Goal: Information Seeking & Learning: Compare options

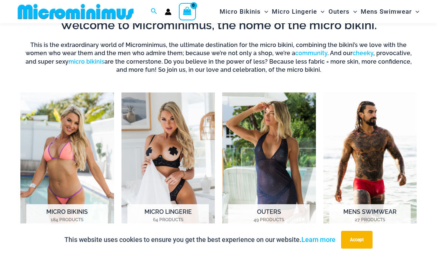
scroll to position [463, 0]
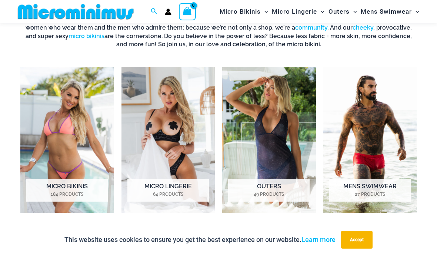
click at [99, 187] on h2 "Micro Bikinis 184 Products" at bounding box center [66, 190] width 81 height 23
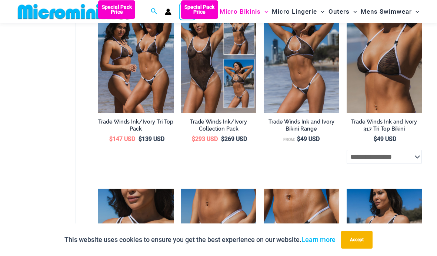
scroll to position [280, 0]
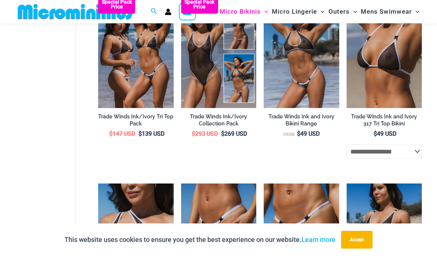
click at [222, 113] on h2 "Trade Winds Ink/Ivory Collection Pack" at bounding box center [219, 120] width 76 height 14
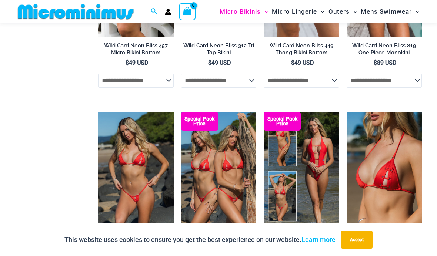
scroll to position [1360, 0]
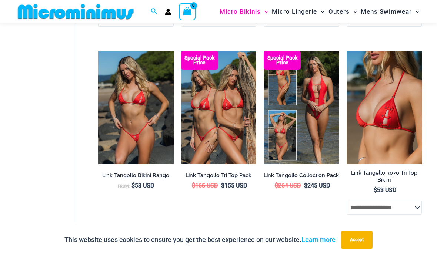
click at [181, 51] on img at bounding box center [181, 51] width 0 height 0
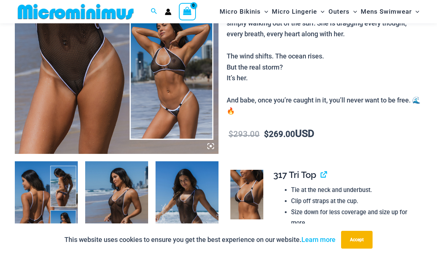
scroll to position [223, 0]
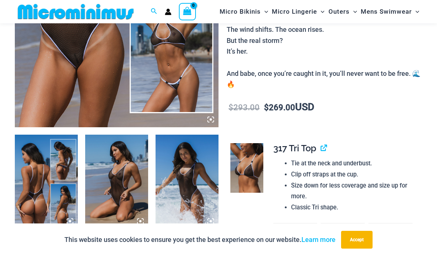
click at [181, 206] on img at bounding box center [187, 182] width 63 height 94
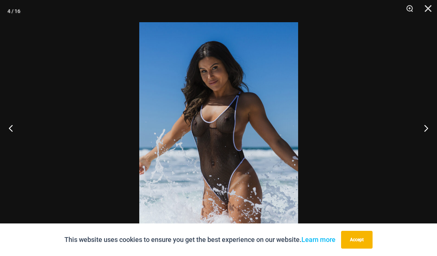
click at [433, 142] on button "Next" at bounding box center [423, 128] width 28 height 37
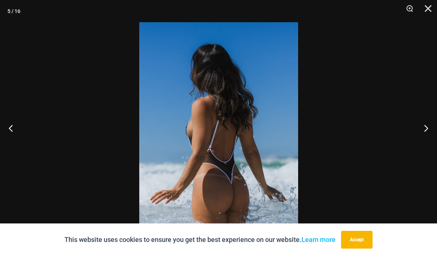
click at [433, 142] on button "Next" at bounding box center [423, 128] width 28 height 37
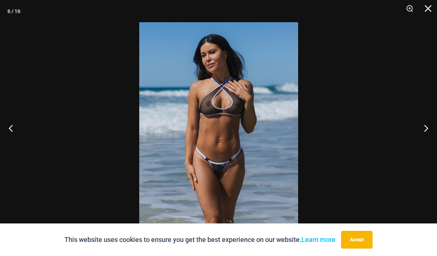
click at [431, 140] on button "Next" at bounding box center [423, 128] width 28 height 37
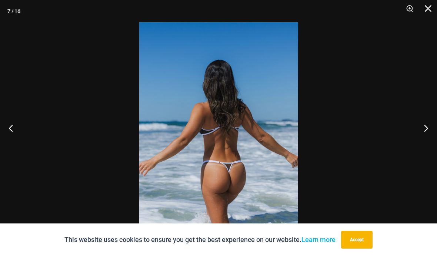
click at [433, 138] on button "Next" at bounding box center [423, 128] width 28 height 37
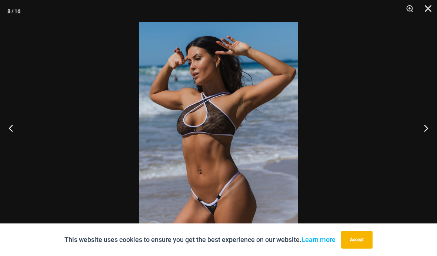
click at [430, 138] on button "Next" at bounding box center [423, 128] width 28 height 37
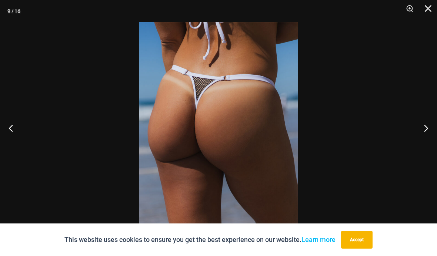
click at [424, 143] on button "Next" at bounding box center [423, 128] width 28 height 37
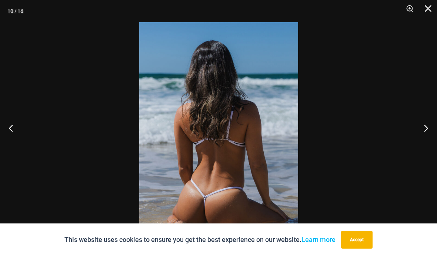
click at [425, 143] on button "Next" at bounding box center [423, 128] width 28 height 37
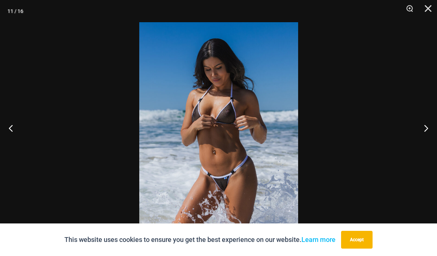
click at [424, 144] on button "Next" at bounding box center [423, 128] width 28 height 37
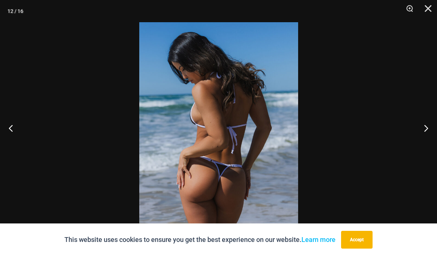
click at [403, 154] on div at bounding box center [218, 128] width 437 height 256
click at [415, 46] on div at bounding box center [218, 128] width 437 height 256
click at [428, 8] on button "Close" at bounding box center [425, 11] width 19 height 22
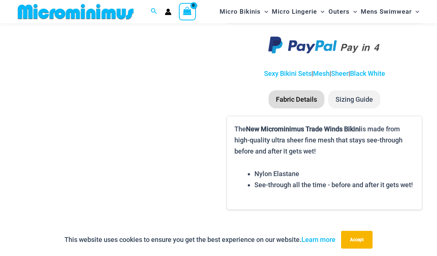
scroll to position [1335, 0]
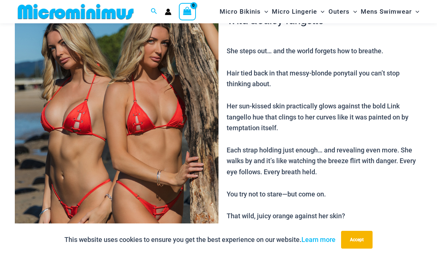
scroll to position [112, 0]
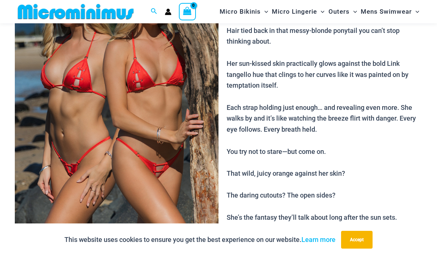
click at [363, 249] on button "Accept" at bounding box center [356, 240] width 31 height 18
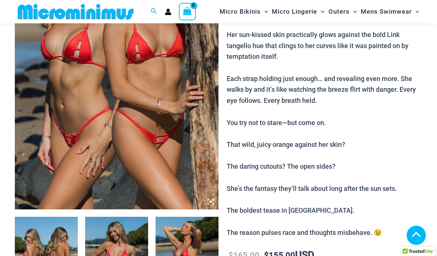
scroll to position [208, 0]
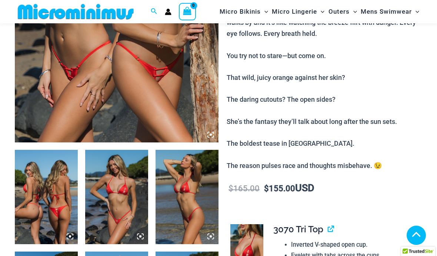
click at [130, 224] on img at bounding box center [116, 197] width 63 height 94
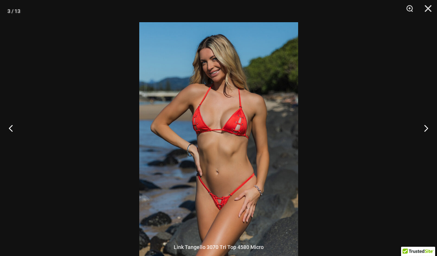
click at [428, 144] on button "Next" at bounding box center [423, 128] width 28 height 37
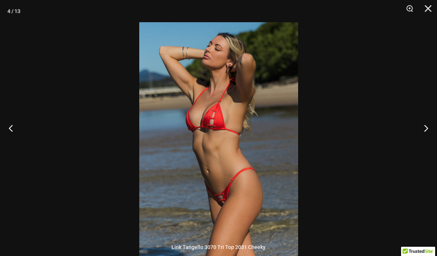
click at [430, 144] on button "Next" at bounding box center [423, 128] width 28 height 37
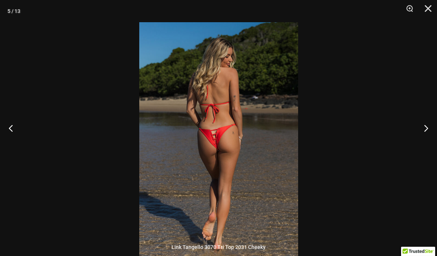
click at [429, 143] on button "Next" at bounding box center [423, 128] width 28 height 37
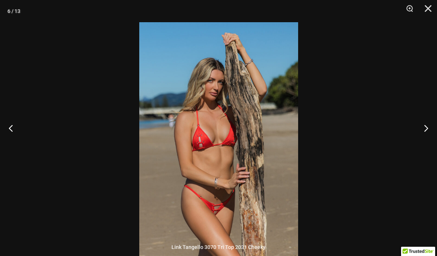
click at [429, 144] on button "Next" at bounding box center [423, 128] width 28 height 37
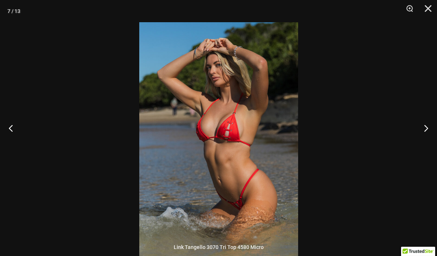
click at [433, 144] on button "Next" at bounding box center [423, 128] width 28 height 37
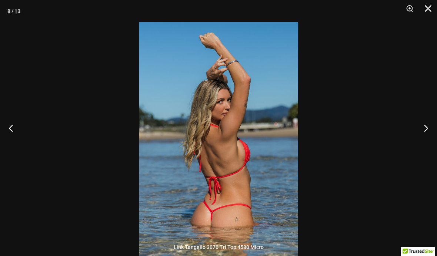
click at [432, 143] on button "Next" at bounding box center [423, 128] width 28 height 37
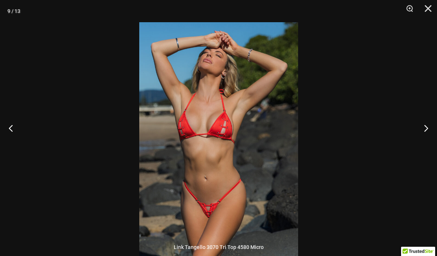
click at [427, 141] on button "Next" at bounding box center [423, 128] width 28 height 37
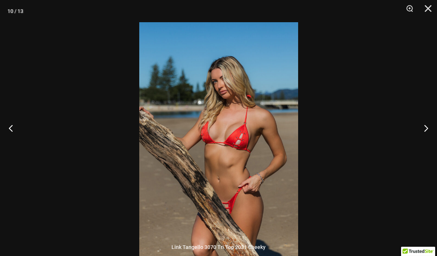
click at [429, 140] on button "Next" at bounding box center [423, 128] width 28 height 37
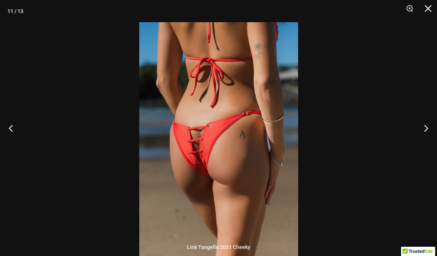
click at [432, 139] on button "Next" at bounding box center [423, 128] width 28 height 37
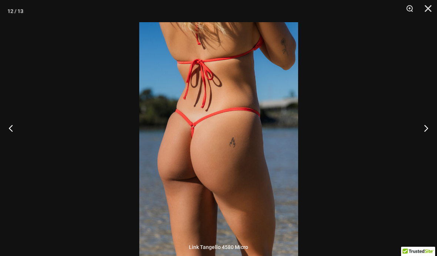
click at [434, 138] on button "Next" at bounding box center [423, 128] width 28 height 37
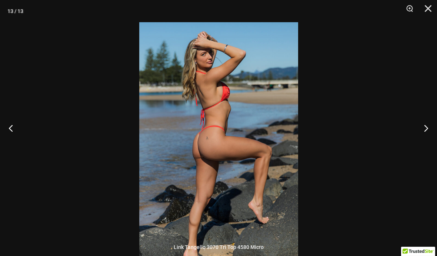
click at [434, 137] on button "Next" at bounding box center [423, 128] width 28 height 37
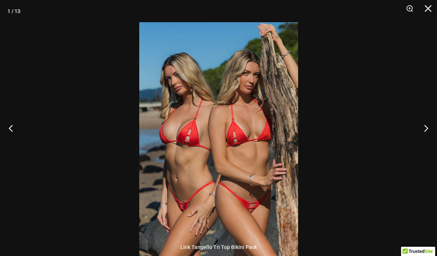
click at [433, 137] on button "Next" at bounding box center [423, 128] width 28 height 37
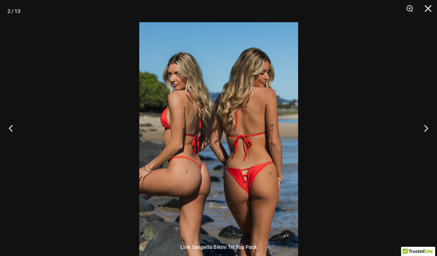
click at [435, 136] on button "Next" at bounding box center [423, 128] width 28 height 37
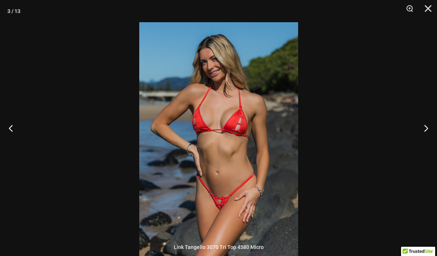
click at [435, 137] on button "Next" at bounding box center [423, 128] width 28 height 37
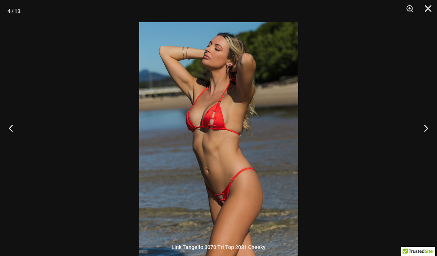
click at [390, 148] on div at bounding box center [218, 128] width 437 height 256
click at [378, 156] on div at bounding box center [218, 128] width 437 height 256
click at [2, 242] on div at bounding box center [218, 128] width 437 height 256
click at [433, 10] on button "Close" at bounding box center [425, 11] width 19 height 22
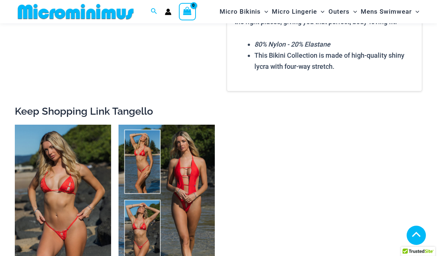
scroll to position [1248, 0]
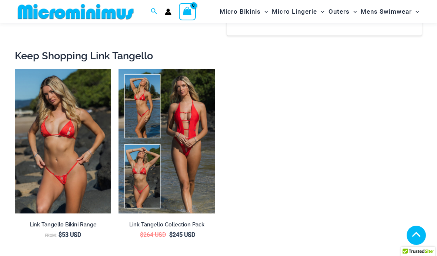
click at [119, 69] on img at bounding box center [119, 69] width 0 height 0
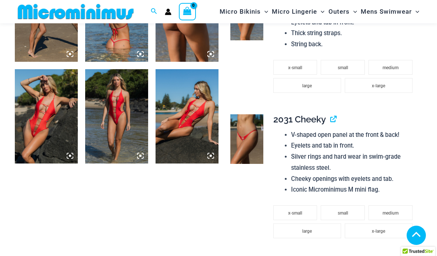
scroll to position [611, 0]
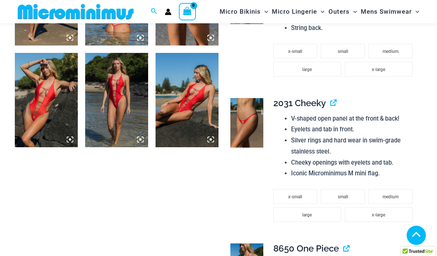
click at [123, 120] on img at bounding box center [116, 100] width 63 height 94
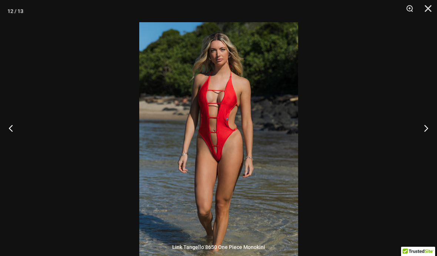
click at [433, 138] on button "Next" at bounding box center [423, 128] width 28 height 37
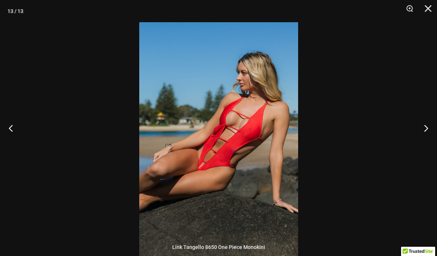
click at [431, 143] on button "Next" at bounding box center [423, 128] width 28 height 37
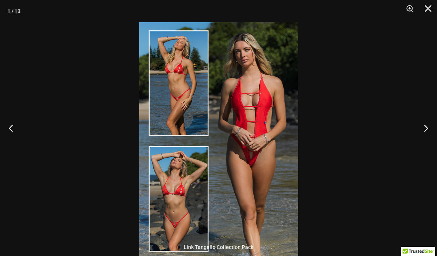
click at [407, 148] on div at bounding box center [218, 128] width 437 height 256
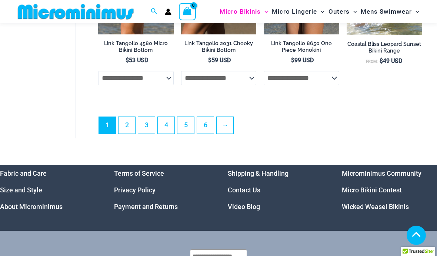
scroll to position [1690, 0]
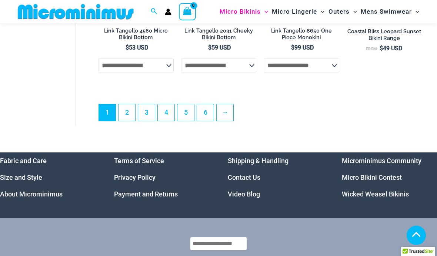
click at [127, 117] on link "2" at bounding box center [127, 112] width 17 height 17
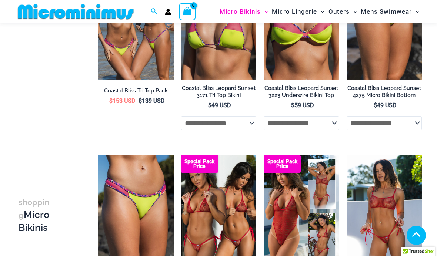
scroll to position [164, 0]
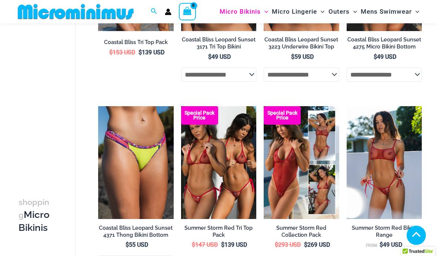
click at [181, 106] on img at bounding box center [181, 106] width 0 height 0
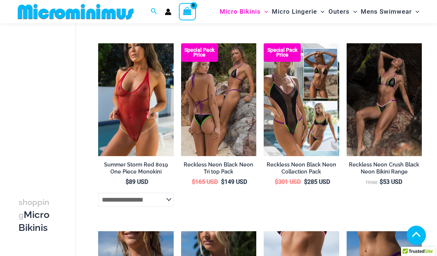
scroll to position [645, 0]
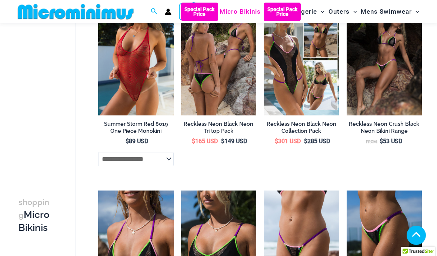
click at [264, 3] on img at bounding box center [264, 3] width 0 height 0
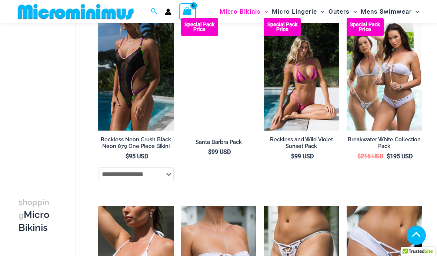
scroll to position [1028, 0]
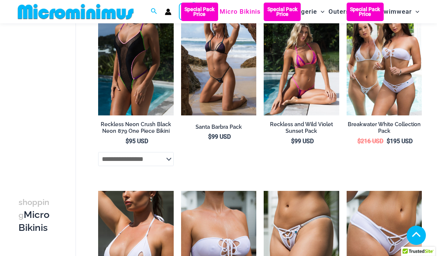
click at [323, 135] on h2 "Reckless and Wild Violet Sunset Pack" at bounding box center [302, 128] width 76 height 14
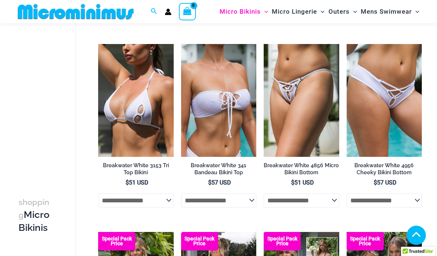
scroll to position [1317, 0]
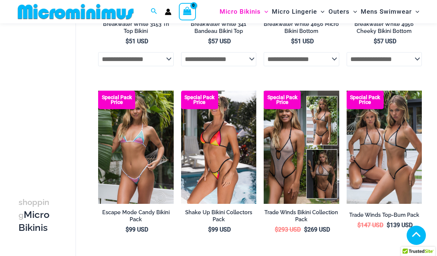
click at [181, 91] on img at bounding box center [181, 91] width 0 height 0
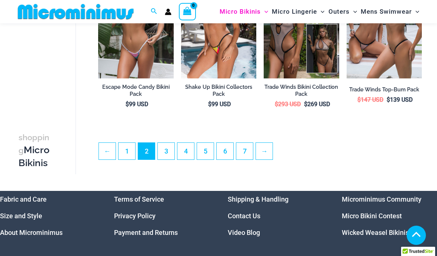
scroll to position [1451, 0]
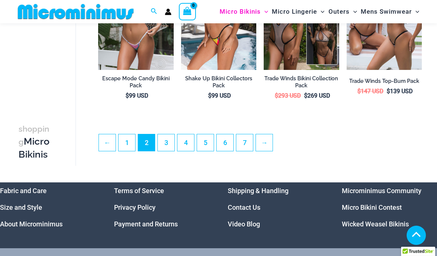
click at [169, 144] on link "3" at bounding box center [166, 142] width 17 height 17
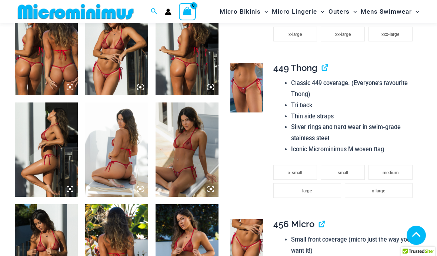
scroll to position [382, 0]
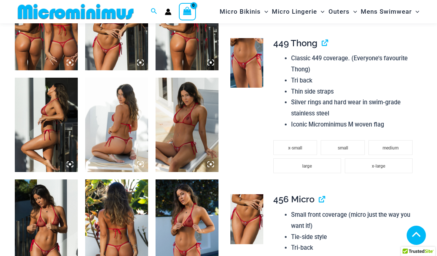
click at [116, 256] on img at bounding box center [116, 227] width 63 height 94
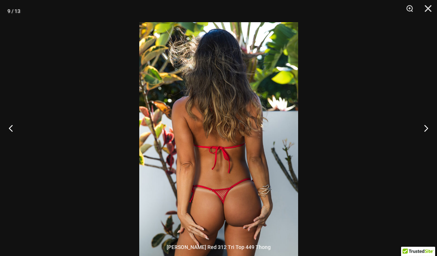
click at [434, 146] on button "Next" at bounding box center [423, 128] width 28 height 37
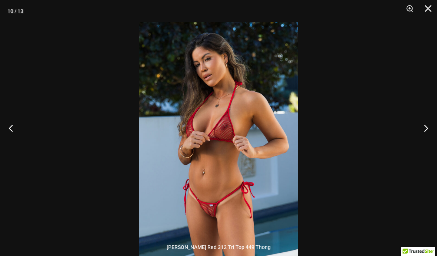
click at [428, 143] on button "Next" at bounding box center [423, 128] width 28 height 37
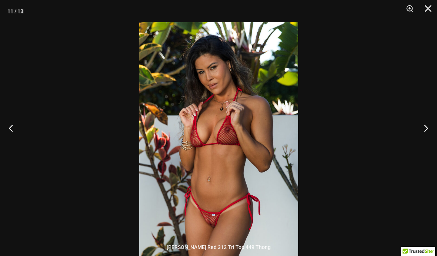
click at [428, 144] on button "Next" at bounding box center [423, 128] width 28 height 37
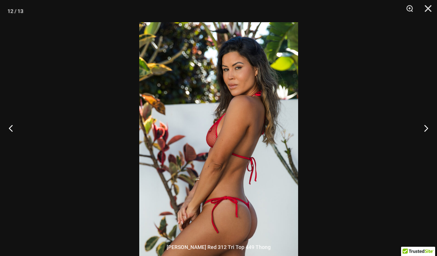
click at [428, 144] on button "Next" at bounding box center [423, 128] width 28 height 37
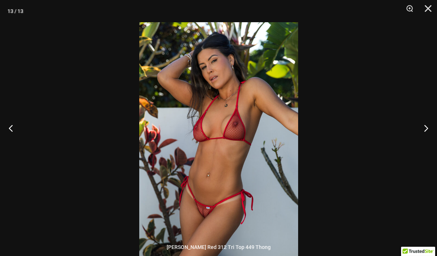
click at [428, 144] on button "Next" at bounding box center [423, 128] width 28 height 37
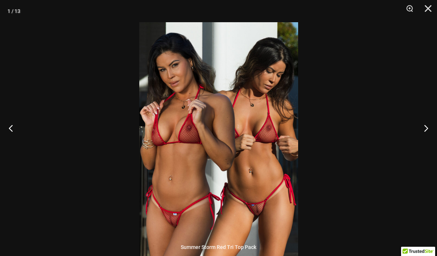
click at [429, 144] on button "Next" at bounding box center [423, 128] width 28 height 37
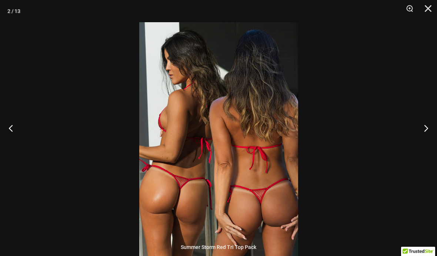
click at [430, 144] on button "Next" at bounding box center [423, 128] width 28 height 37
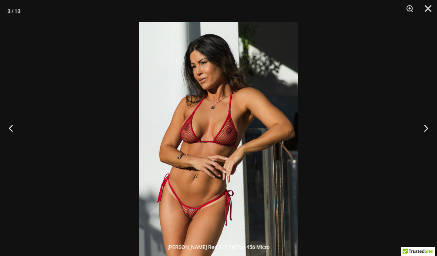
click at [426, 142] on button "Next" at bounding box center [423, 128] width 28 height 37
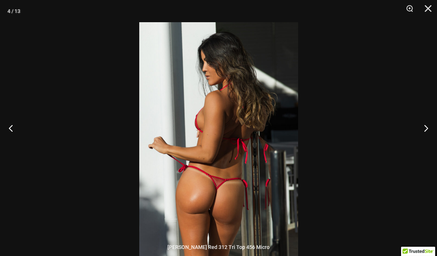
click at [426, 146] on button "Next" at bounding box center [423, 128] width 28 height 37
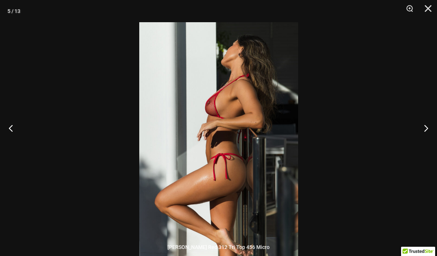
click at [427, 146] on button "Next" at bounding box center [423, 128] width 28 height 37
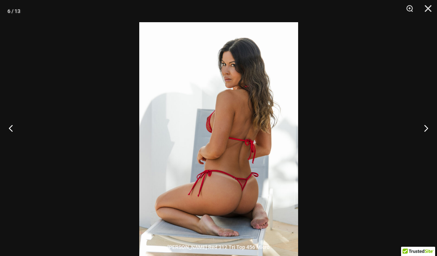
click at [429, 146] on button "Next" at bounding box center [423, 128] width 28 height 37
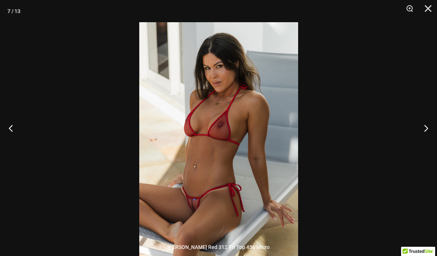
click at [430, 146] on button "Next" at bounding box center [423, 128] width 28 height 37
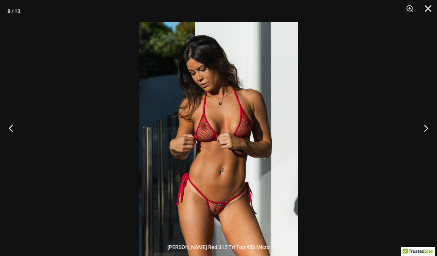
click at [433, 145] on button "Next" at bounding box center [423, 128] width 28 height 37
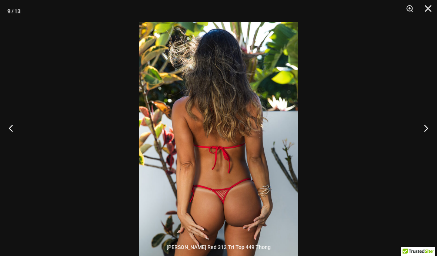
click at [433, 145] on button "Next" at bounding box center [423, 128] width 28 height 37
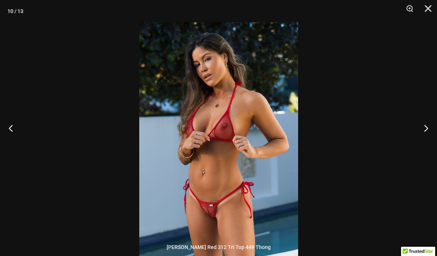
click at [433, 145] on button "Next" at bounding box center [423, 128] width 28 height 37
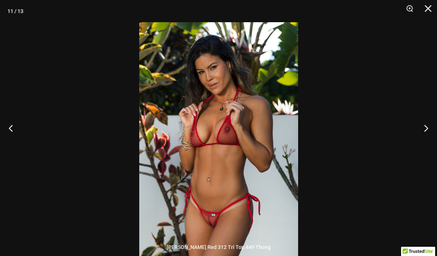
click at [435, 142] on button "Next" at bounding box center [423, 128] width 28 height 37
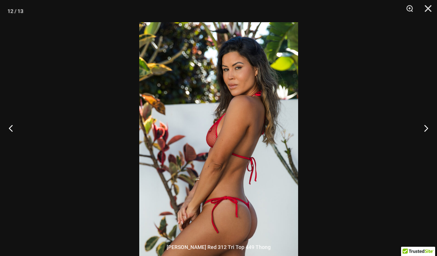
click at [434, 11] on button "Close" at bounding box center [425, 11] width 19 height 22
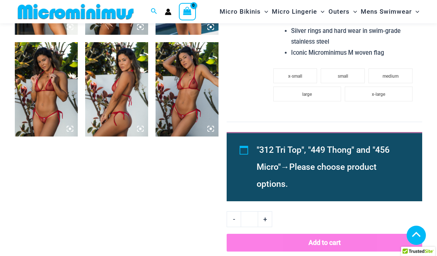
scroll to position [741, 0]
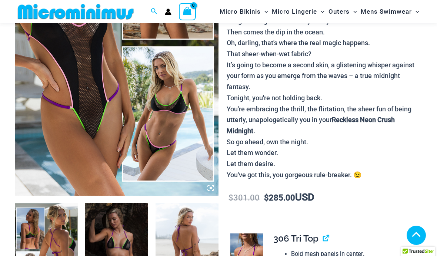
scroll to position [217, 0]
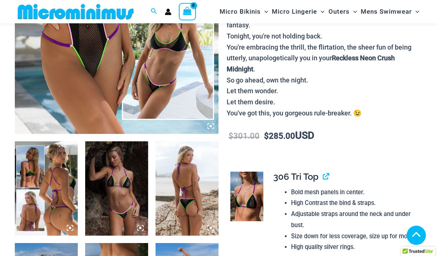
click at [201, 184] on img at bounding box center [187, 188] width 63 height 94
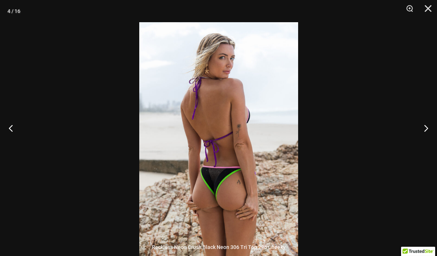
click at [428, 143] on button "Next" at bounding box center [423, 128] width 28 height 37
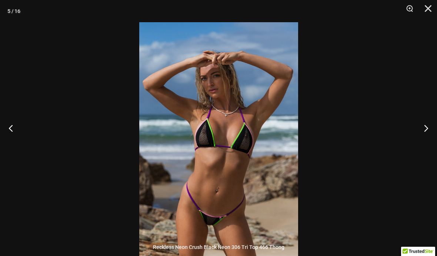
click at [427, 141] on button "Next" at bounding box center [423, 128] width 28 height 37
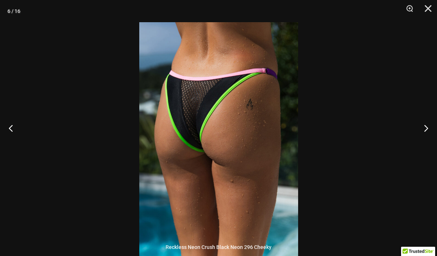
click at [424, 144] on button "Next" at bounding box center [423, 128] width 28 height 37
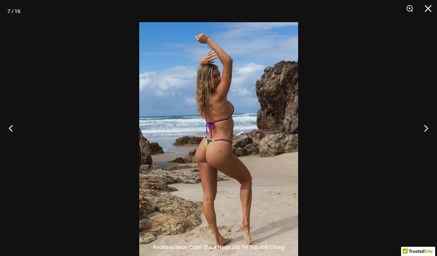
click at [425, 144] on button "Next" at bounding box center [423, 128] width 28 height 37
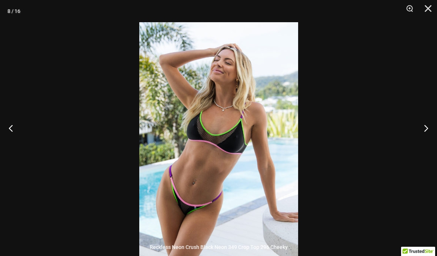
click at [424, 145] on button "Next" at bounding box center [423, 128] width 28 height 37
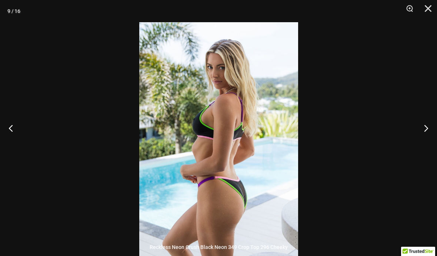
click at [425, 145] on button "Next" at bounding box center [423, 128] width 28 height 37
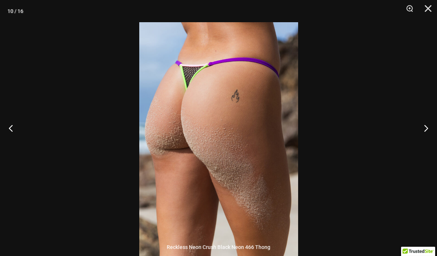
click at [426, 146] on button "Next" at bounding box center [423, 128] width 28 height 37
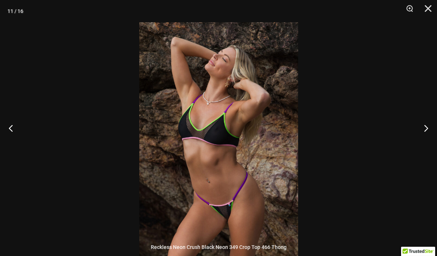
click at [428, 144] on button "Next" at bounding box center [423, 128] width 28 height 37
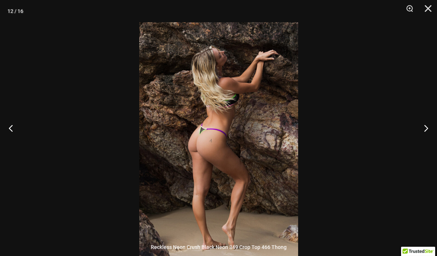
click at [427, 145] on button "Next" at bounding box center [423, 128] width 28 height 37
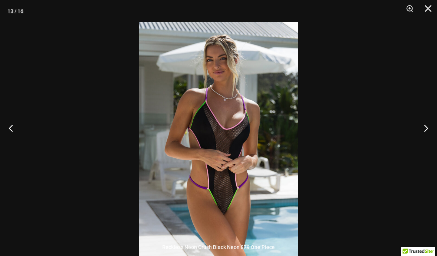
click at [426, 146] on button "Next" at bounding box center [423, 128] width 28 height 37
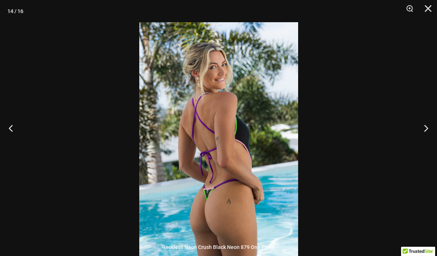
click at [427, 147] on button "Next" at bounding box center [423, 128] width 28 height 37
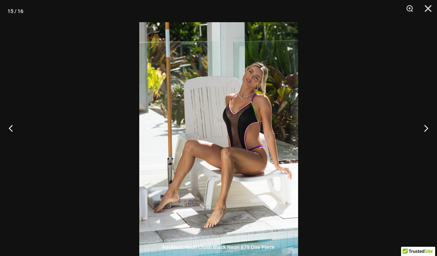
click at [428, 146] on button "Next" at bounding box center [423, 128] width 28 height 37
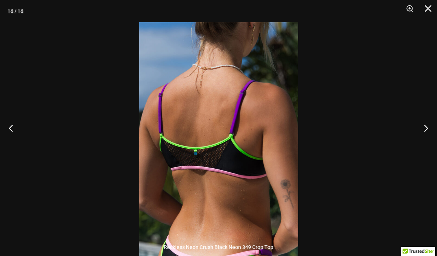
click at [428, 146] on button "Next" at bounding box center [423, 128] width 28 height 37
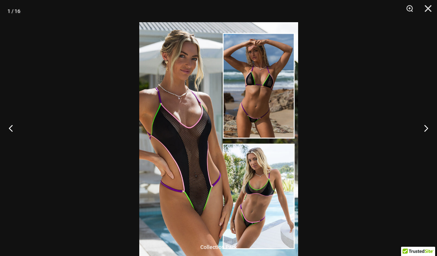
click at [430, 146] on button "Next" at bounding box center [423, 128] width 28 height 37
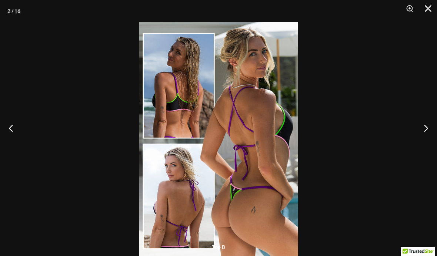
click at [431, 147] on button "Next" at bounding box center [423, 128] width 28 height 37
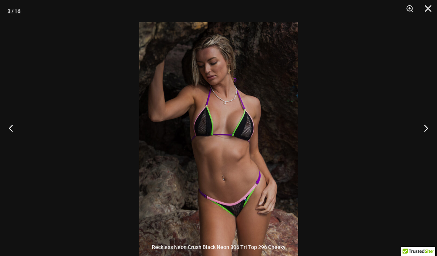
click at [428, 10] on button "Close" at bounding box center [425, 11] width 19 height 22
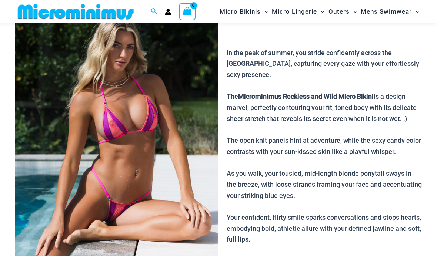
scroll to position [81, 0]
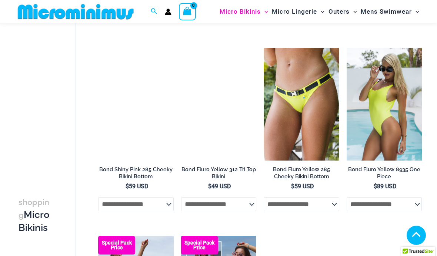
scroll to position [977, 0]
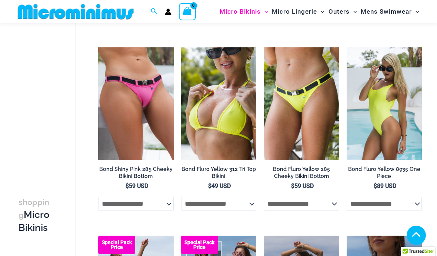
click at [148, 177] on h2 "Bond Shiny Pink 285 Cheeky Bikini Bottom" at bounding box center [136, 173] width 76 height 14
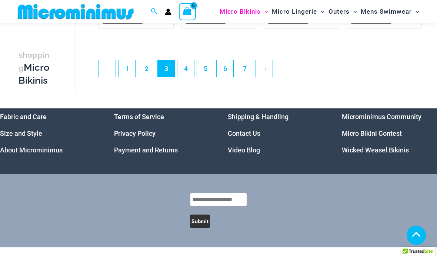
scroll to position [1535, 0]
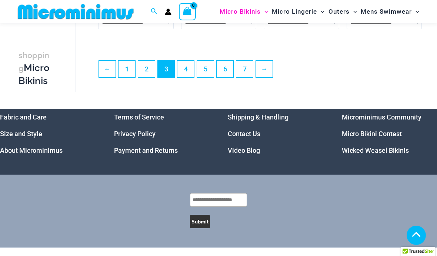
click at [189, 72] on link "4" at bounding box center [185, 69] width 17 height 17
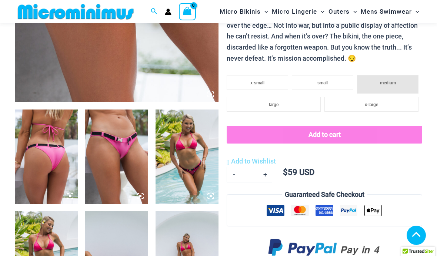
scroll to position [338, 0]
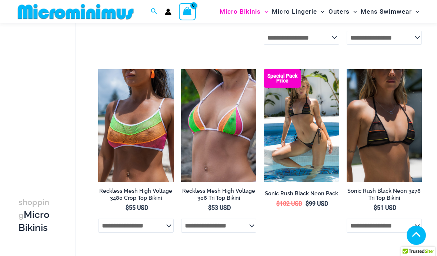
scroll to position [329, 0]
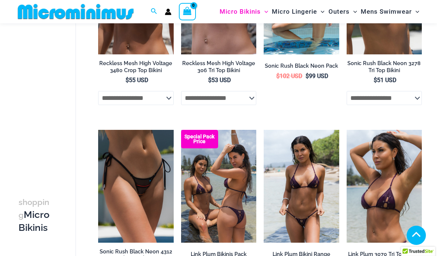
click at [264, 130] on img at bounding box center [264, 130] width 0 height 0
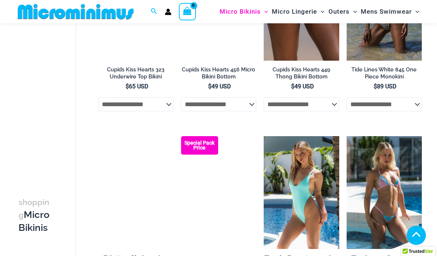
scroll to position [1078, 0]
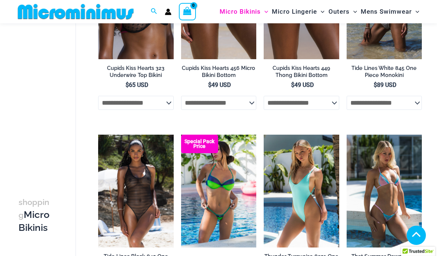
click at [98, 135] on img at bounding box center [98, 135] width 0 height 0
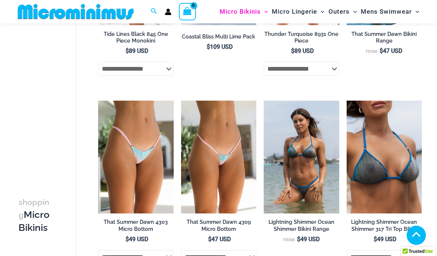
scroll to position [1341, 0]
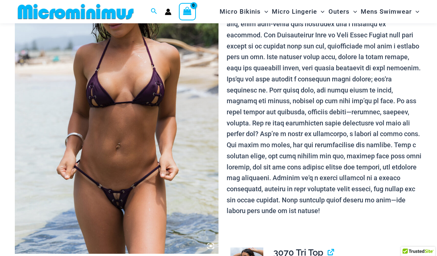
scroll to position [126, 0]
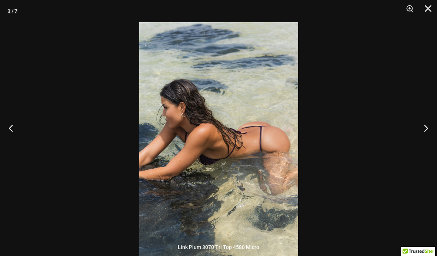
click at [418, 145] on button "Next" at bounding box center [423, 128] width 28 height 37
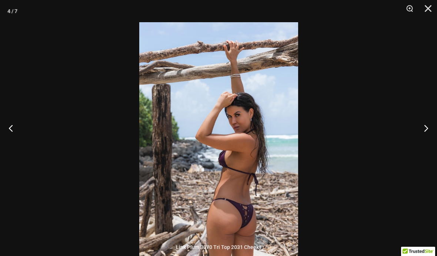
click at [423, 144] on button "Next" at bounding box center [423, 128] width 28 height 37
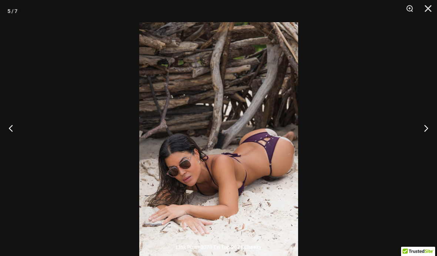
click at [421, 143] on button "Next" at bounding box center [423, 128] width 28 height 37
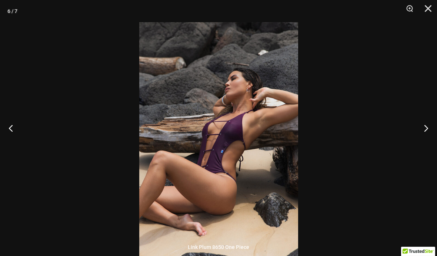
click at [428, 140] on button "Next" at bounding box center [423, 128] width 28 height 37
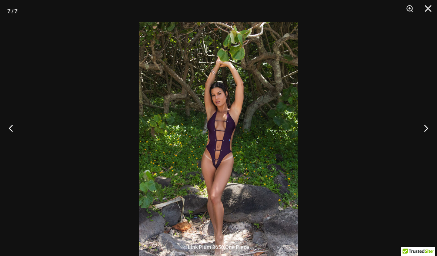
click at [428, 139] on button "Next" at bounding box center [423, 128] width 28 height 37
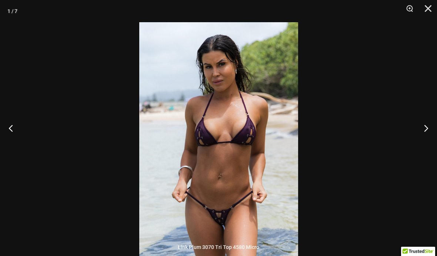
click at [427, 139] on button "Next" at bounding box center [423, 128] width 28 height 37
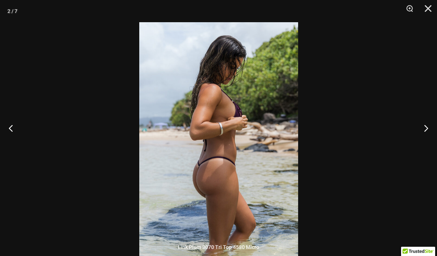
click at [429, 138] on button "Next" at bounding box center [423, 128] width 28 height 37
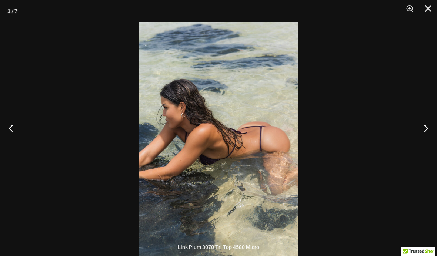
click at [428, 138] on button "Next" at bounding box center [423, 128] width 28 height 37
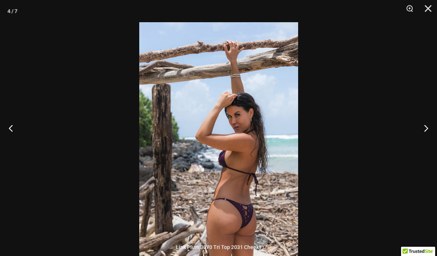
click at [433, 138] on button "Next" at bounding box center [423, 128] width 28 height 37
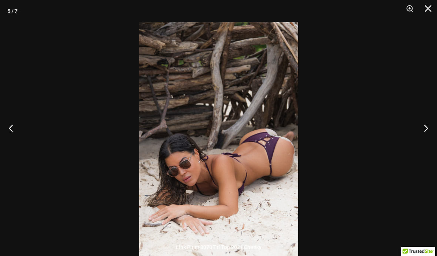
click at [430, 142] on button "Next" at bounding box center [423, 128] width 28 height 37
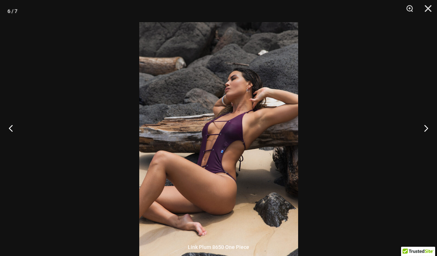
click at [428, 140] on button "Next" at bounding box center [423, 128] width 28 height 37
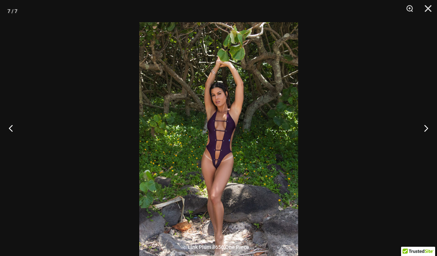
click at [429, 9] on button "Close" at bounding box center [425, 11] width 19 height 22
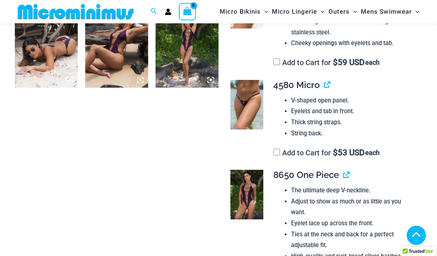
scroll to position [473, 0]
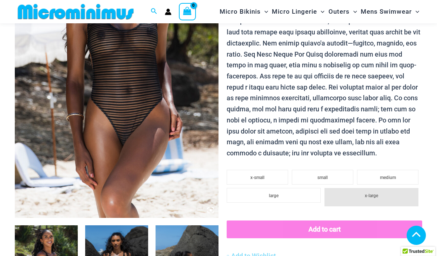
scroll to position [204, 0]
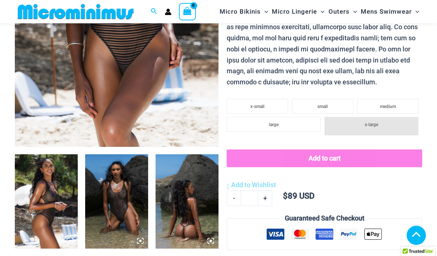
click at [129, 200] on img at bounding box center [116, 201] width 63 height 94
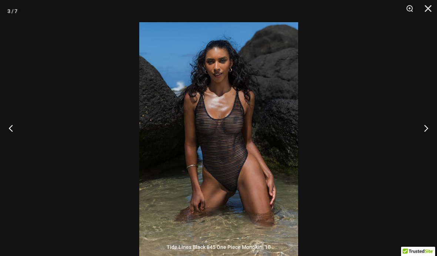
click at [425, 139] on button "Next" at bounding box center [423, 128] width 28 height 37
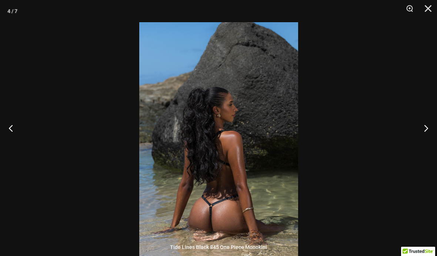
click at [425, 140] on button "Next" at bounding box center [423, 128] width 28 height 37
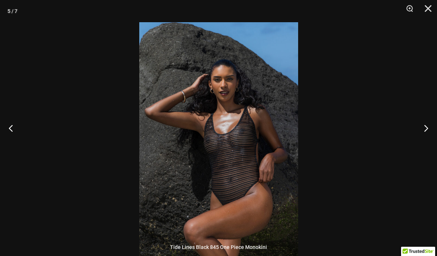
click at [430, 138] on button "Next" at bounding box center [423, 128] width 28 height 37
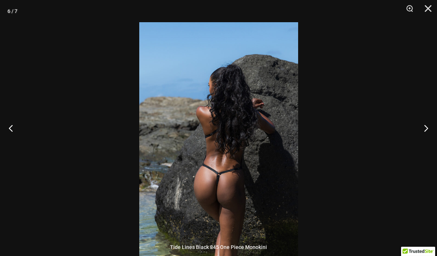
click at [433, 137] on button "Next" at bounding box center [423, 128] width 28 height 37
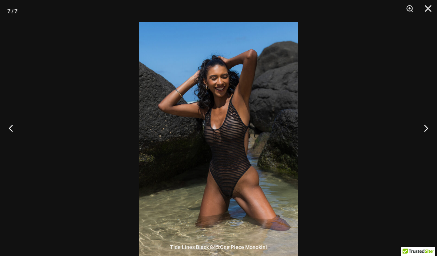
click at [428, 137] on button "Next" at bounding box center [423, 128] width 28 height 37
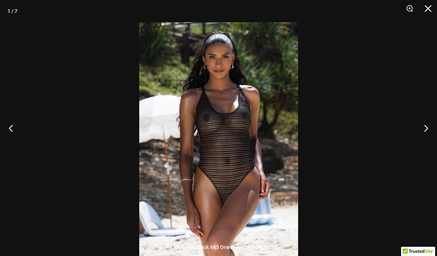
click at [425, 138] on button "Next" at bounding box center [423, 128] width 28 height 37
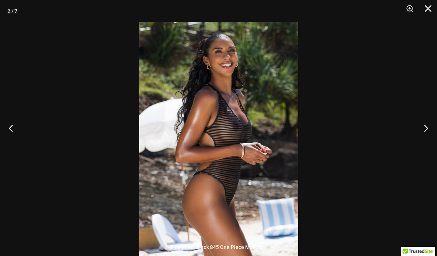
click at [431, 137] on button "Next" at bounding box center [423, 128] width 28 height 37
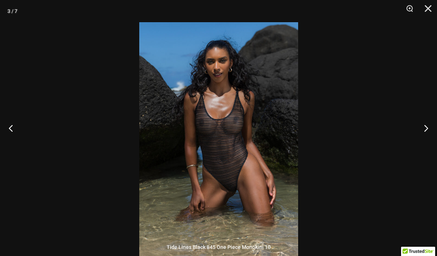
click at [431, 137] on button "Next" at bounding box center [423, 128] width 28 height 37
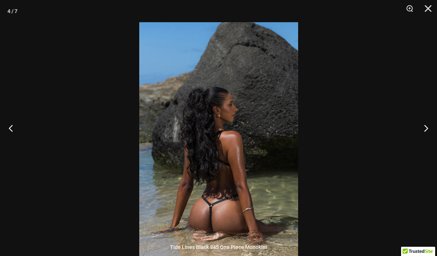
click at [388, 146] on div at bounding box center [218, 128] width 437 height 256
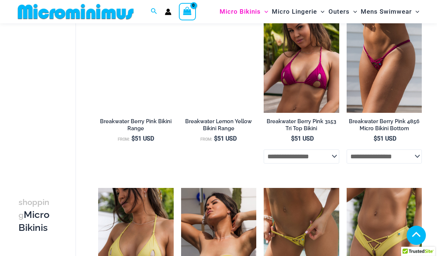
scroll to position [1210, 0]
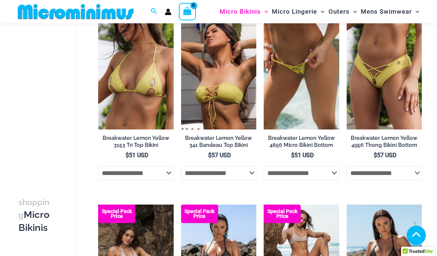
click at [347, 16] on img at bounding box center [347, 16] width 0 height 0
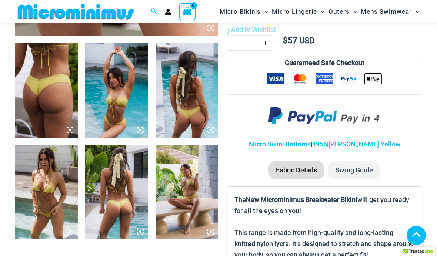
scroll to position [356, 0]
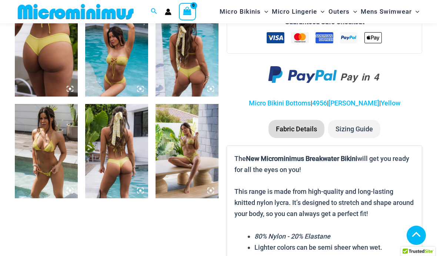
click at [193, 170] on img at bounding box center [187, 151] width 63 height 94
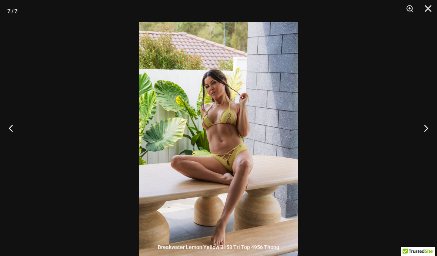
click at [215, 176] on img at bounding box center [218, 141] width 159 height 238
click at [393, 77] on div at bounding box center [218, 128] width 437 height 256
click at [410, 8] on button "Zoom" at bounding box center [407, 11] width 19 height 22
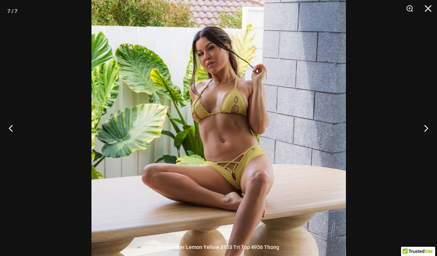
click at [431, 9] on button "Close" at bounding box center [425, 11] width 19 height 22
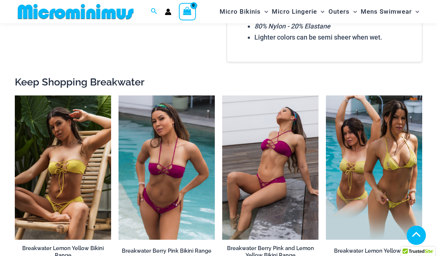
scroll to position [603, 0]
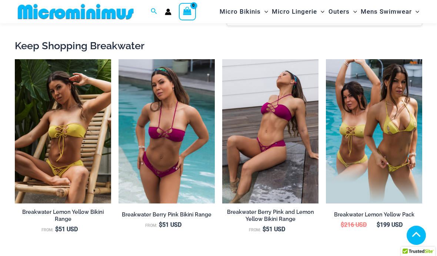
click at [222, 59] on img at bounding box center [222, 59] width 0 height 0
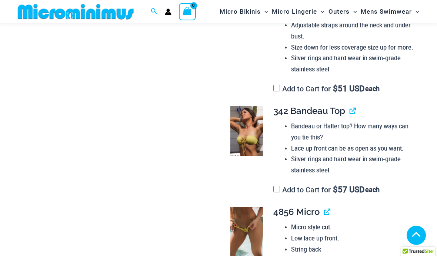
scroll to position [655, 0]
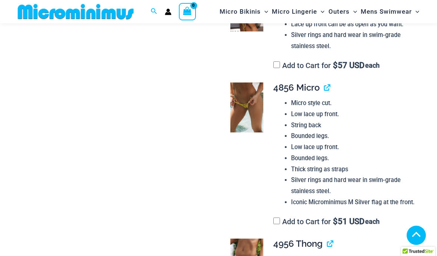
click at [327, 238] on link "View product" at bounding box center [327, 243] width 0 height 11
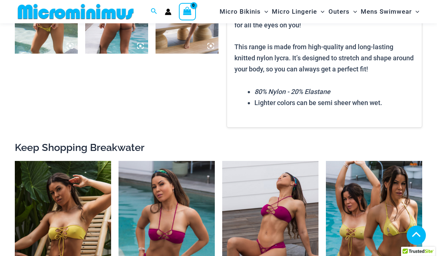
scroll to position [634, 0]
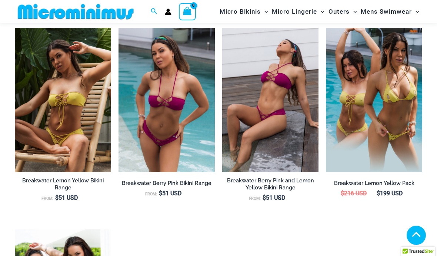
click at [194, 181] on link "Breakwater Berry Pink Bikini Range" at bounding box center [167, 185] width 96 height 10
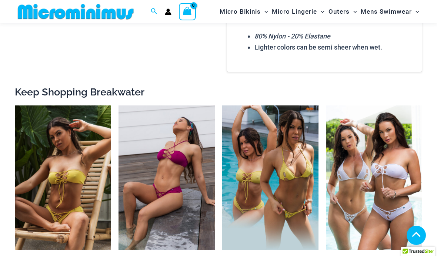
scroll to position [783, 0]
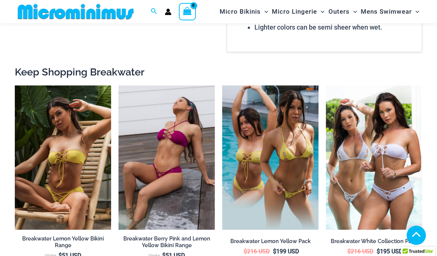
click at [343, 238] on h2 "Breakwater White Collection Pack" at bounding box center [374, 241] width 96 height 7
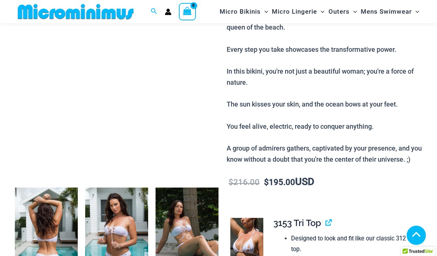
scroll to position [190, 0]
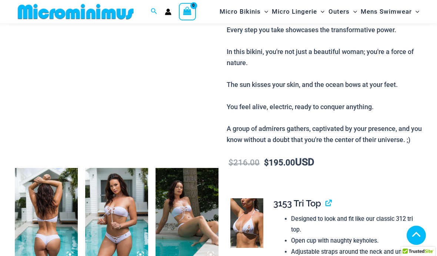
click at [163, 213] on img at bounding box center [187, 215] width 63 height 94
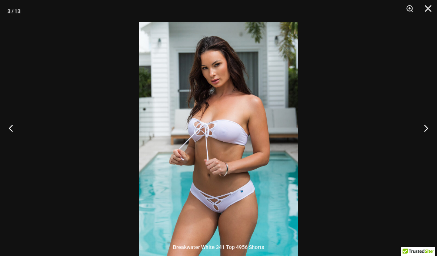
click at [430, 142] on button "Next" at bounding box center [423, 128] width 28 height 37
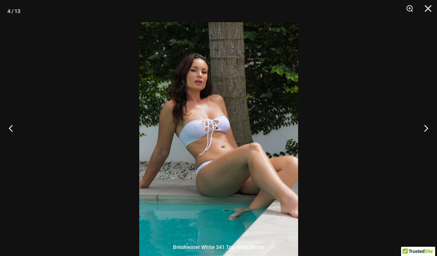
click at [428, 142] on button "Next" at bounding box center [423, 128] width 28 height 37
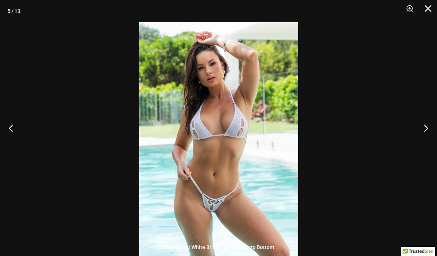
click at [427, 142] on button "Next" at bounding box center [423, 128] width 28 height 37
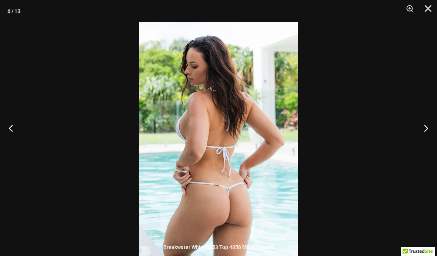
click at [427, 143] on button "Next" at bounding box center [423, 128] width 28 height 37
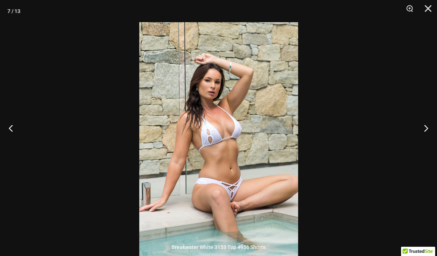
click at [427, 142] on button "Next" at bounding box center [423, 128] width 28 height 37
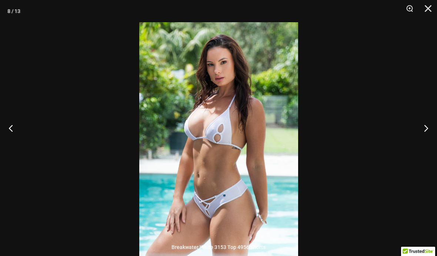
click at [427, 142] on button "Next" at bounding box center [423, 128] width 28 height 37
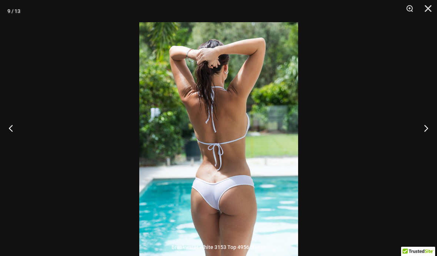
click at [428, 142] on button "Next" at bounding box center [423, 128] width 28 height 37
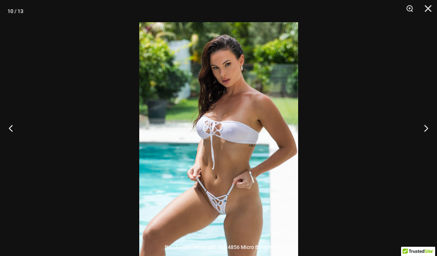
click at [428, 141] on button "Next" at bounding box center [423, 128] width 28 height 37
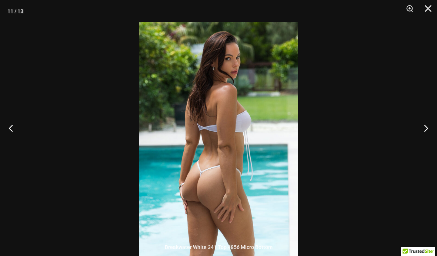
click at [428, 141] on button "Next" at bounding box center [423, 128] width 28 height 37
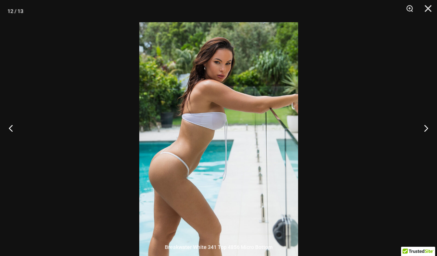
click at [428, 141] on button "Next" at bounding box center [423, 128] width 28 height 37
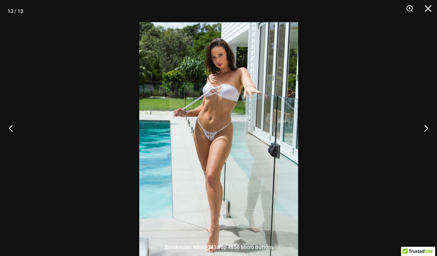
click at [428, 141] on button "Next" at bounding box center [423, 128] width 28 height 37
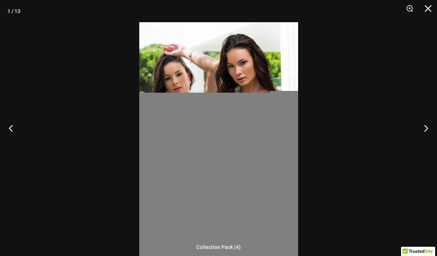
click at [429, 141] on button "Next" at bounding box center [423, 128] width 28 height 37
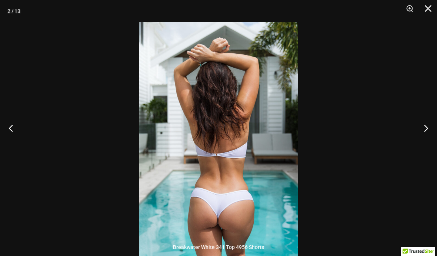
click at [434, 6] on button "Close" at bounding box center [425, 11] width 19 height 22
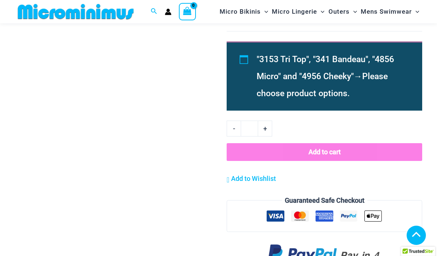
scroll to position [941, 0]
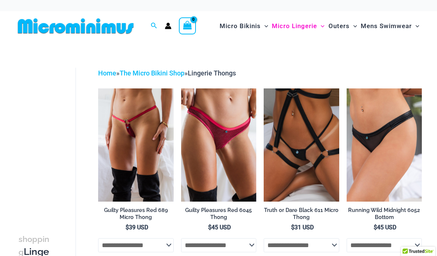
click at [147, 217] on h2 "Guilty Pleasures Red 689 Micro Thong" at bounding box center [136, 214] width 76 height 14
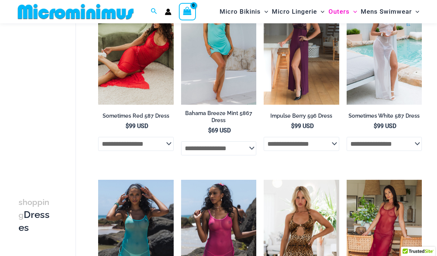
scroll to position [6, 0]
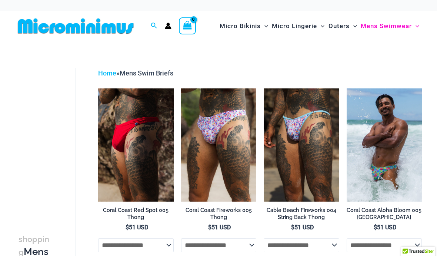
click at [98, 89] on img at bounding box center [98, 89] width 0 height 0
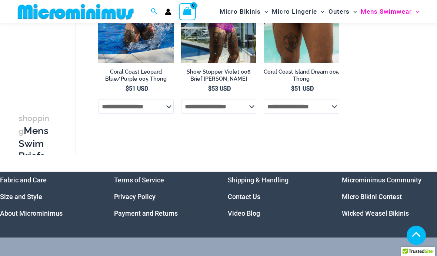
scroll to position [196, 0]
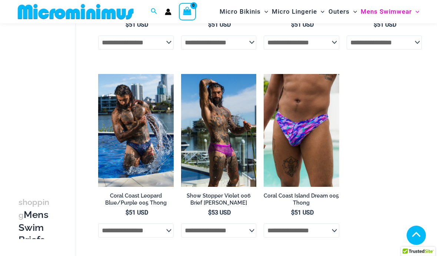
click at [98, 74] on img at bounding box center [98, 74] width 0 height 0
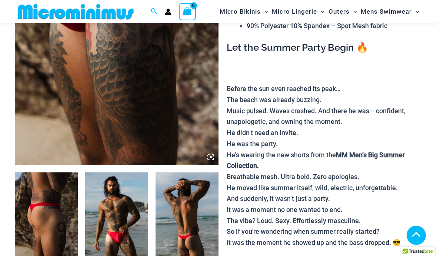
scroll to position [185, 0]
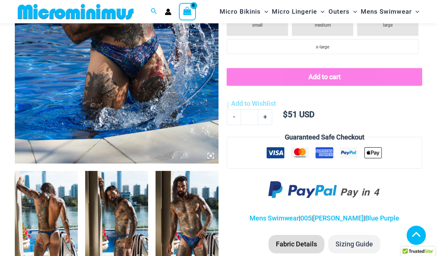
scroll to position [204, 0]
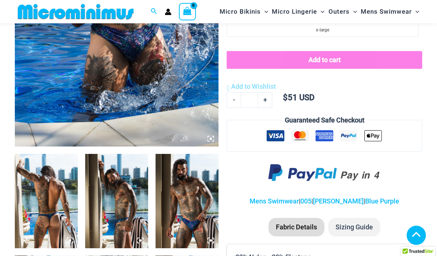
click at [187, 235] on img at bounding box center [187, 201] width 63 height 94
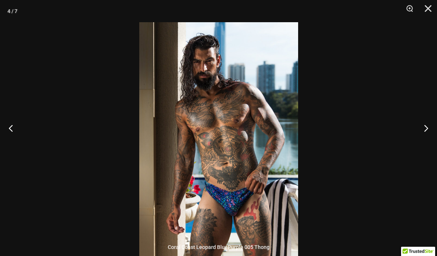
click at [428, 142] on button "Next" at bounding box center [423, 128] width 28 height 37
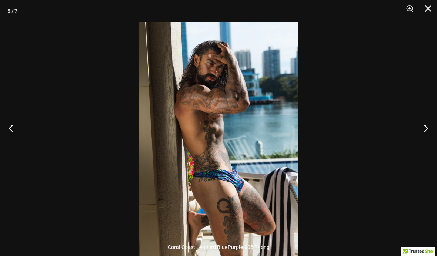
click at [428, 147] on button "Next" at bounding box center [423, 128] width 28 height 37
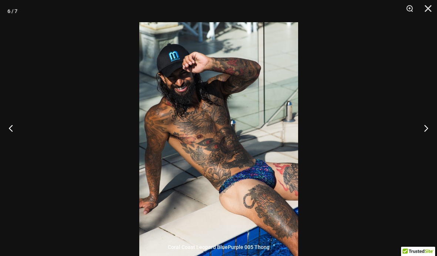
click at [426, 146] on button "Next" at bounding box center [423, 128] width 28 height 37
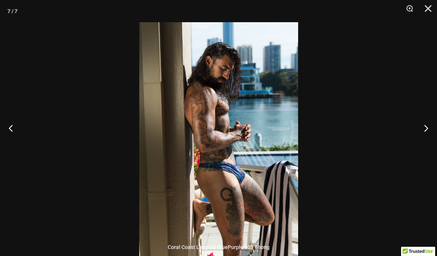
click at [425, 145] on button "Next" at bounding box center [423, 128] width 28 height 37
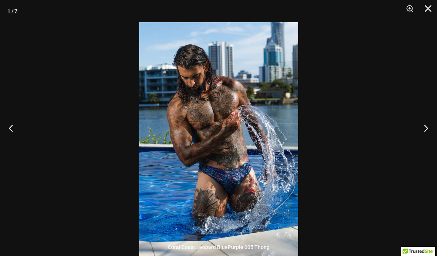
click at [424, 144] on button "Next" at bounding box center [423, 128] width 28 height 37
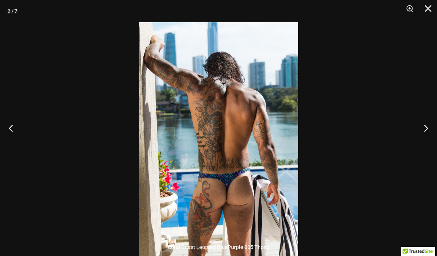
click at [425, 144] on button "Next" at bounding box center [423, 128] width 28 height 37
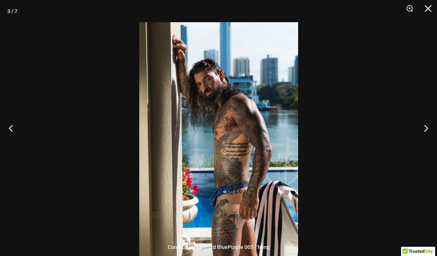
click at [424, 144] on button "Next" at bounding box center [423, 128] width 28 height 37
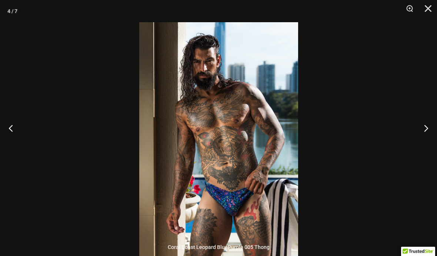
click at [425, 144] on button "Next" at bounding box center [423, 128] width 28 height 37
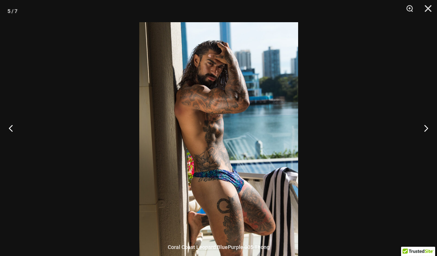
click at [425, 143] on button "Next" at bounding box center [423, 128] width 28 height 37
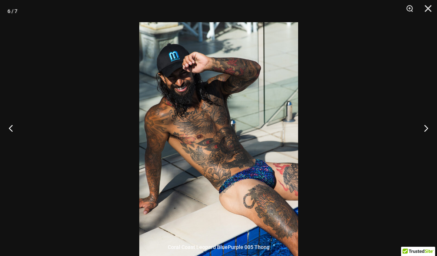
click at [428, 141] on button "Next" at bounding box center [423, 128] width 28 height 37
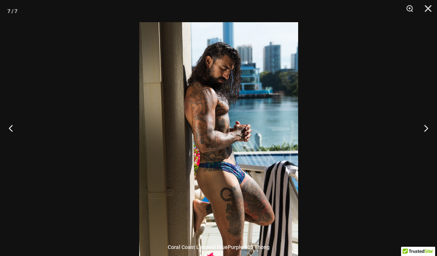
click at [428, 140] on button "Next" at bounding box center [423, 128] width 28 height 37
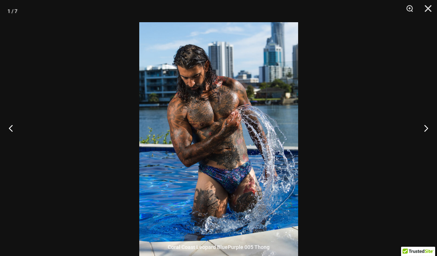
click at [430, 10] on button "Close" at bounding box center [425, 11] width 19 height 22
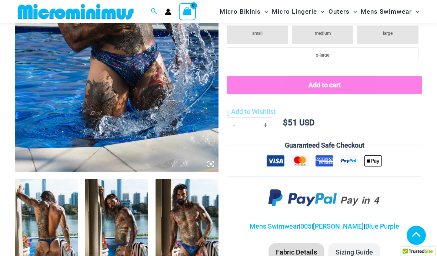
scroll to position [65, 0]
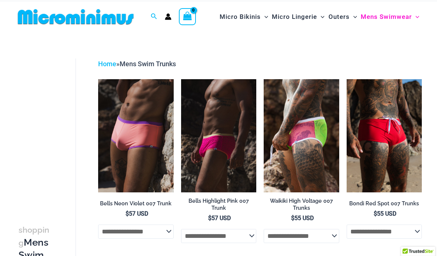
scroll to position [10, 0]
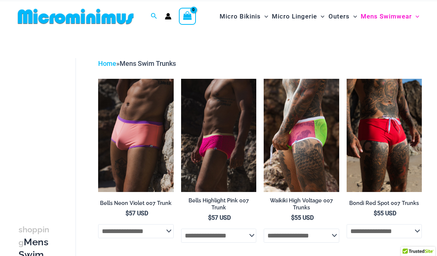
click at [264, 79] on img at bounding box center [264, 79] width 0 height 0
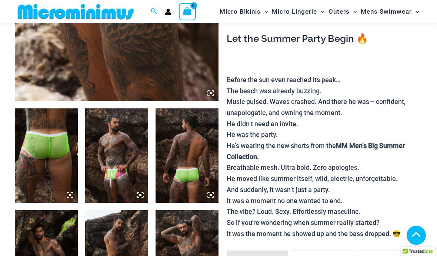
scroll to position [295, 0]
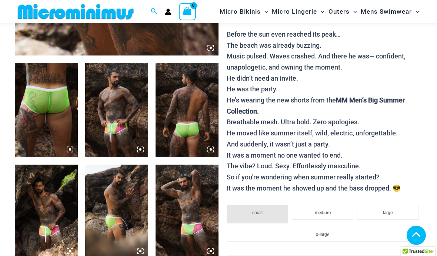
click at [178, 244] on img at bounding box center [187, 212] width 63 height 94
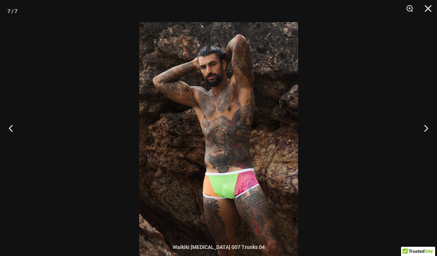
click at [113, 245] on div at bounding box center [218, 128] width 437 height 256
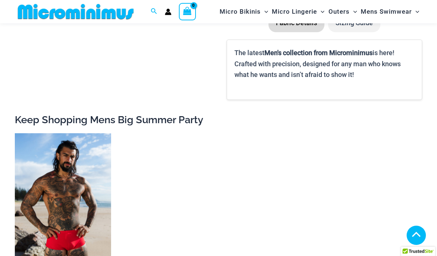
scroll to position [700, 0]
